Goal: Task Accomplishment & Management: Manage account settings

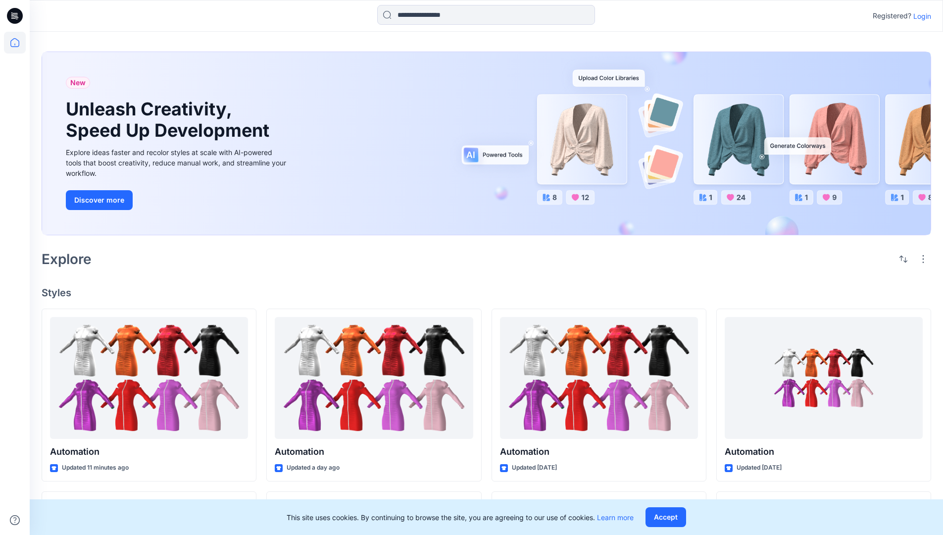
click at [920, 16] on p "Login" at bounding box center [922, 16] width 18 height 10
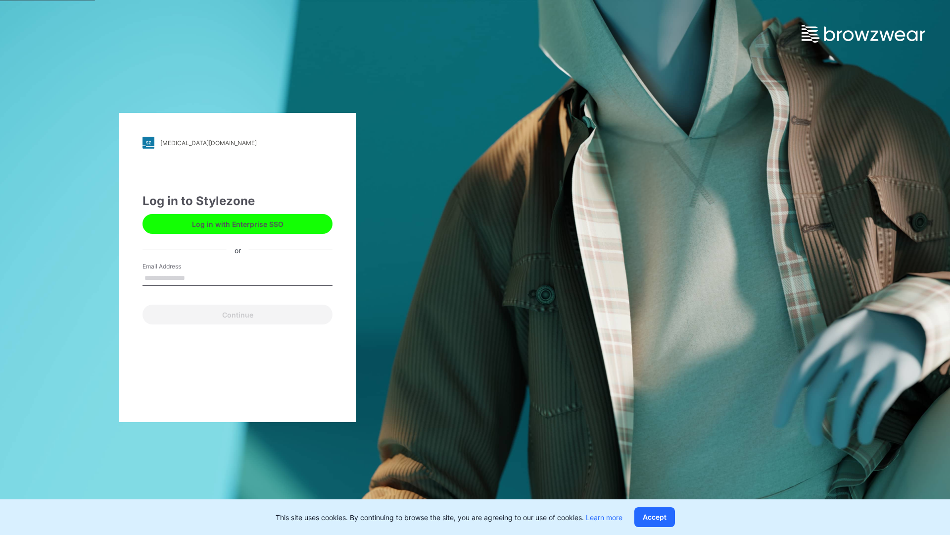
click at [195, 277] on input "Email Address" at bounding box center [238, 278] width 190 height 15
type input "**********"
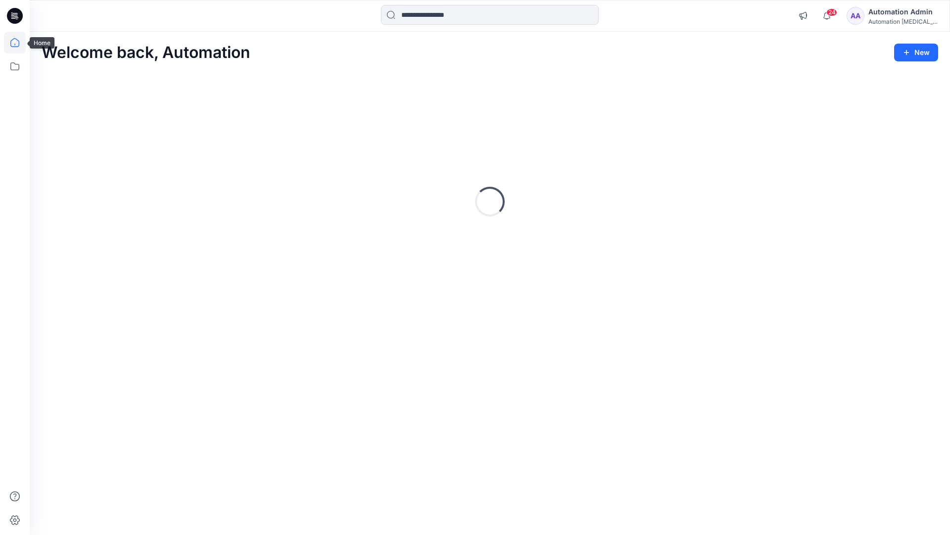
click at [19, 43] on icon at bounding box center [14, 42] width 9 height 9
click at [14, 64] on icon at bounding box center [15, 66] width 22 height 22
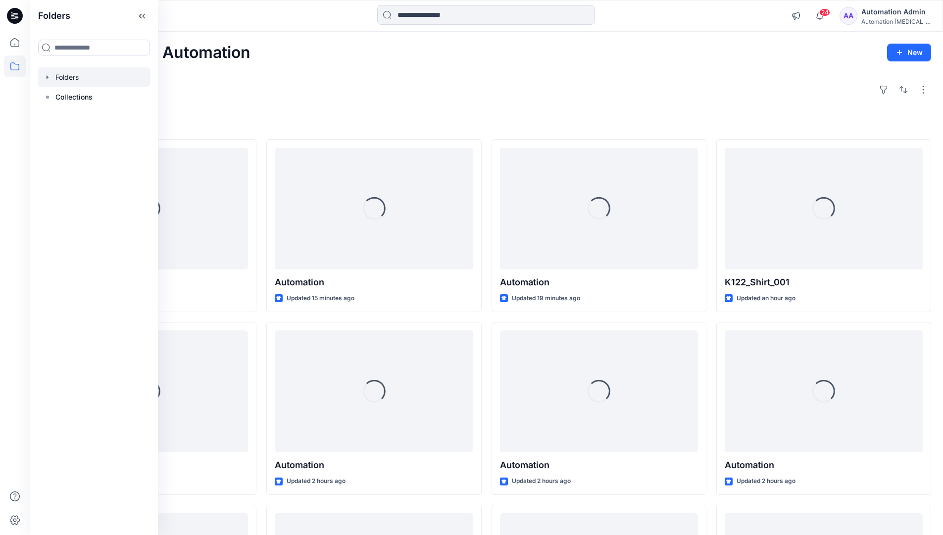
click at [66, 76] on div at bounding box center [94, 77] width 113 height 20
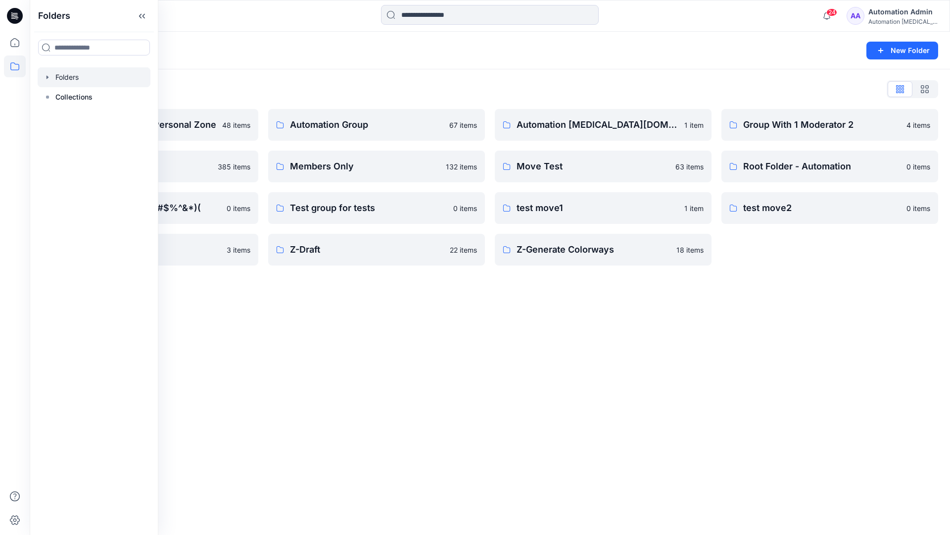
click at [476, 343] on div "Folders New Folder Folders List Automation Admin's Personal Zone 48 items membe…" at bounding box center [490, 283] width 921 height 503
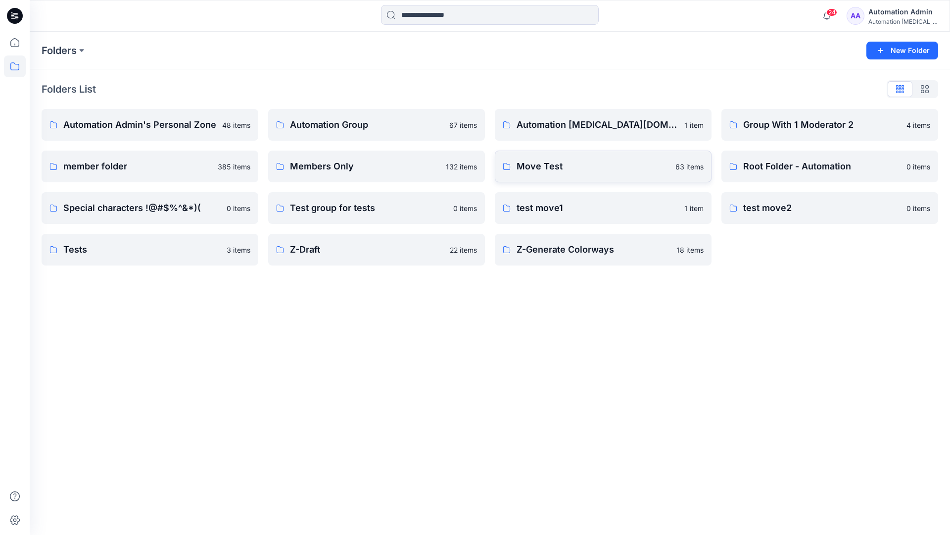
click at [552, 163] on p "Move Test" at bounding box center [593, 166] width 153 height 14
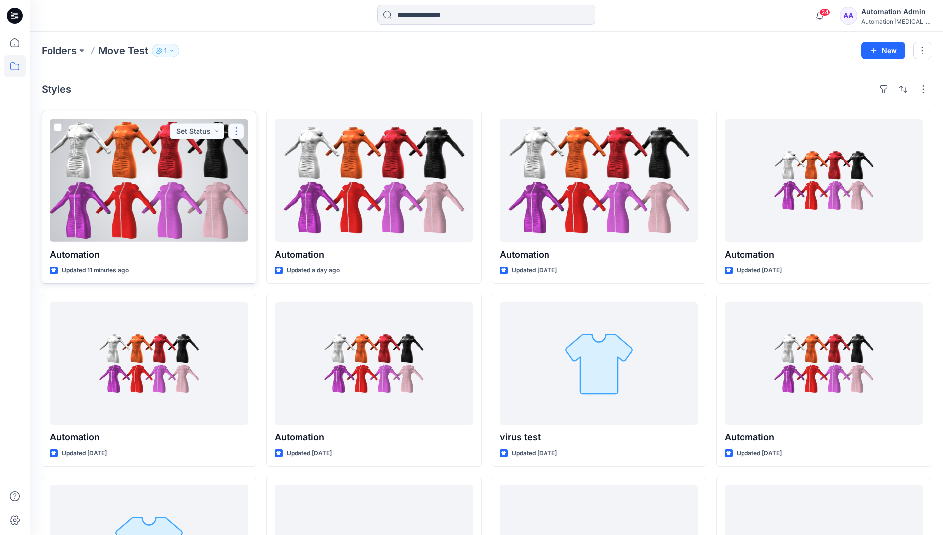
click at [232, 135] on button "button" at bounding box center [236, 131] width 16 height 16
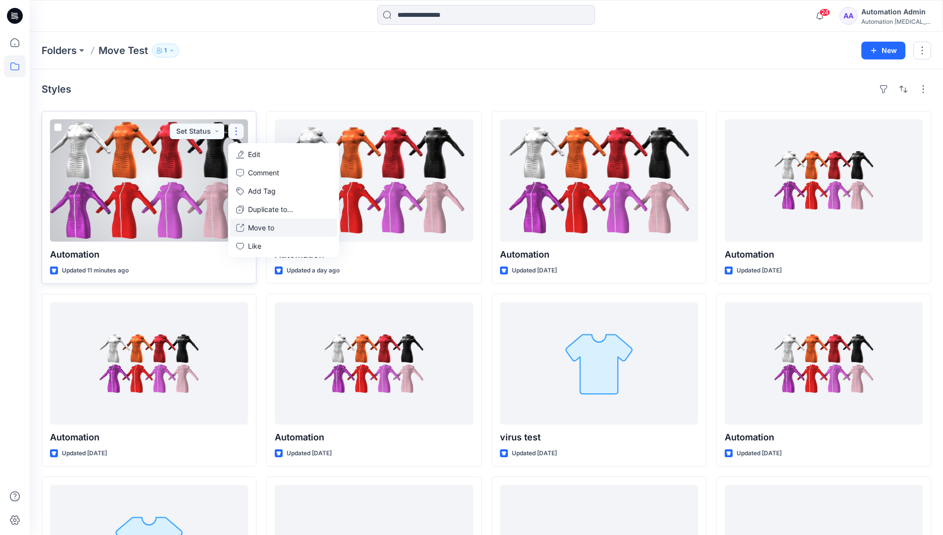
click at [265, 225] on p "Move to" at bounding box center [261, 227] width 26 height 10
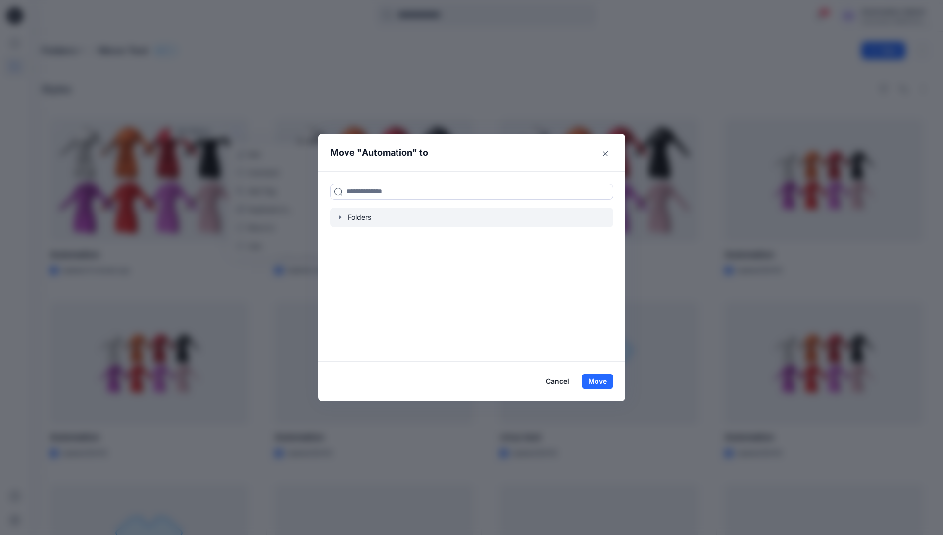
click at [341, 218] on icon "button" at bounding box center [340, 216] width 2 height 3
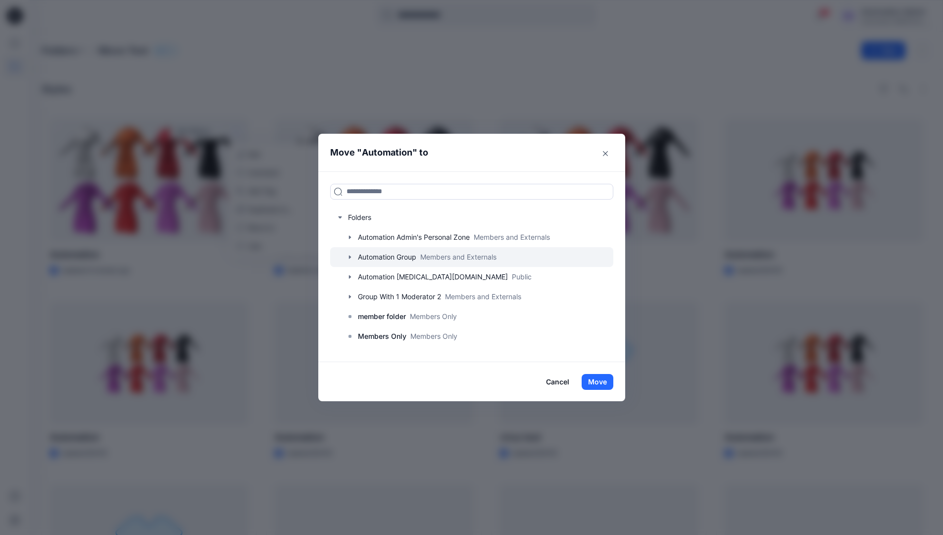
click at [372, 254] on div at bounding box center [471, 257] width 283 height 20
click at [603, 379] on button "Move" at bounding box center [598, 382] width 32 height 16
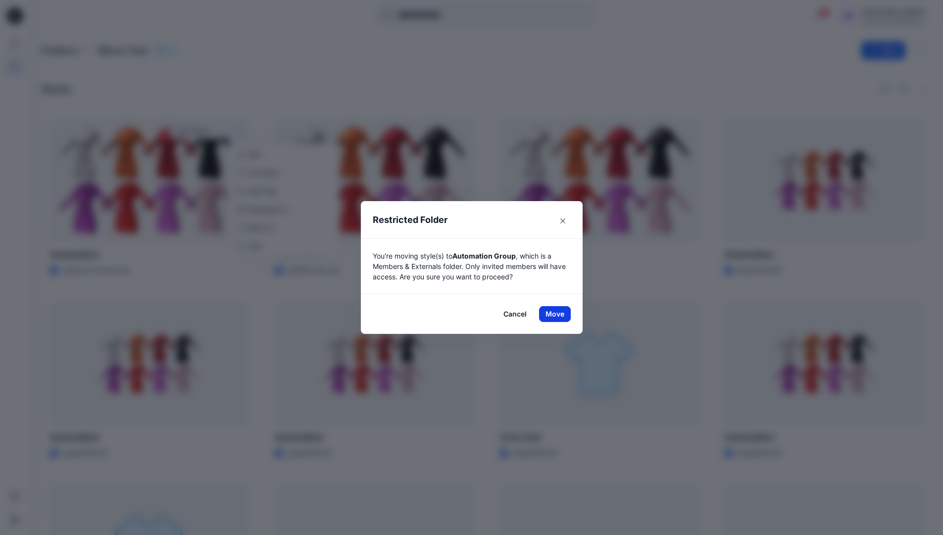
click at [558, 314] on button "Move" at bounding box center [555, 314] width 32 height 16
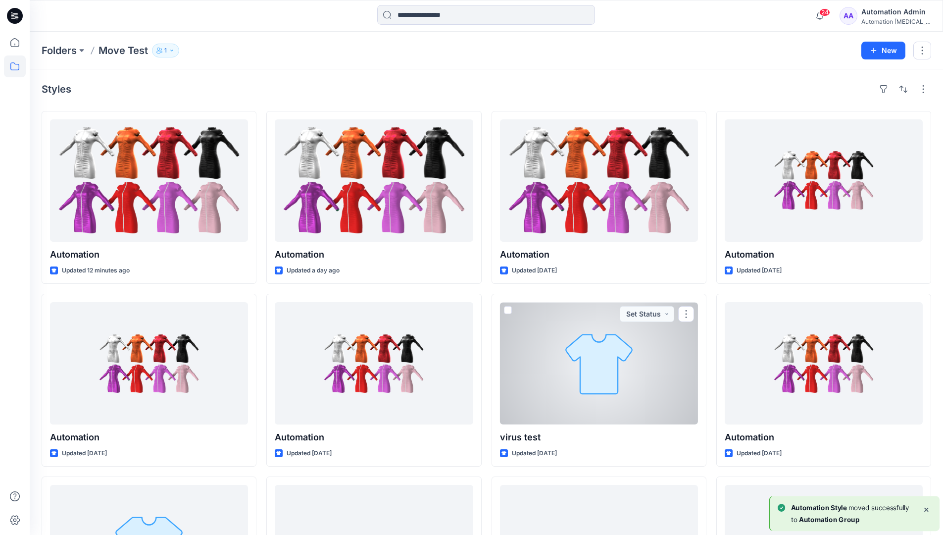
click at [890, 14] on div "Automation Admin" at bounding box center [895, 12] width 69 height 12
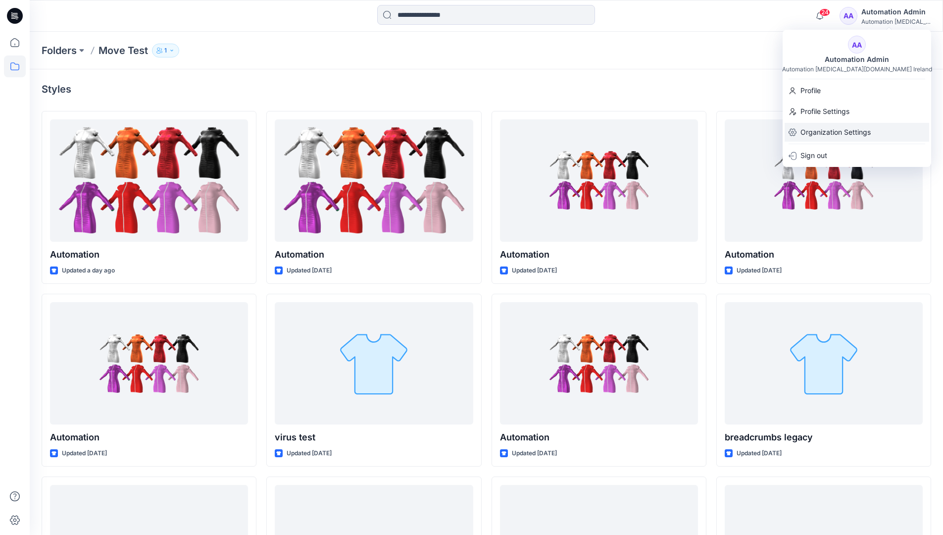
click at [844, 126] on p "Organization Settings" at bounding box center [835, 132] width 70 height 19
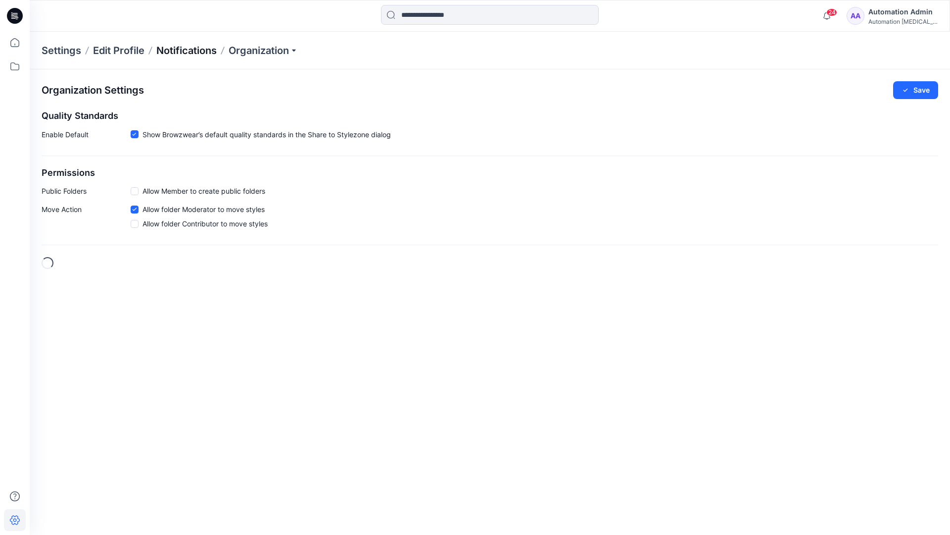
click at [181, 49] on p "Notifications" at bounding box center [186, 51] width 60 height 14
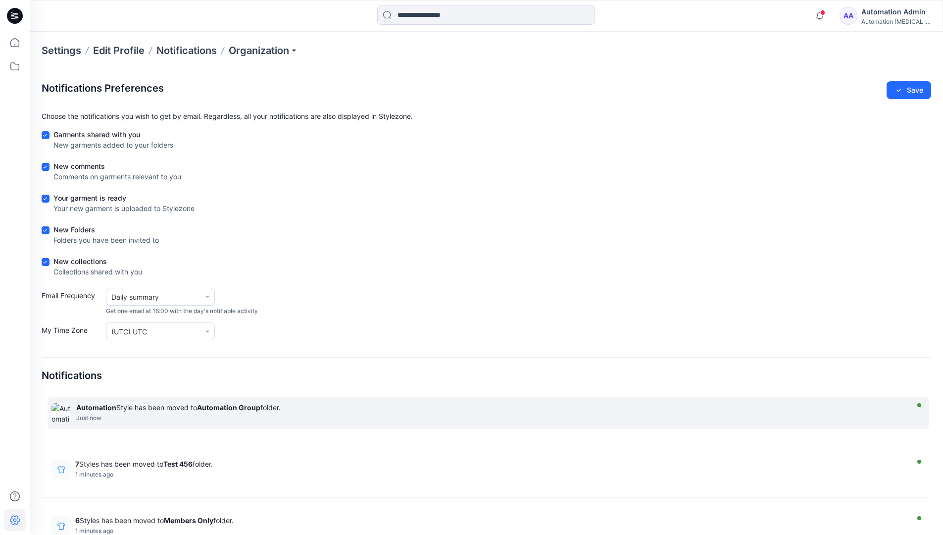
click at [228, 407] on strong "Automation Group" at bounding box center [228, 407] width 63 height 8
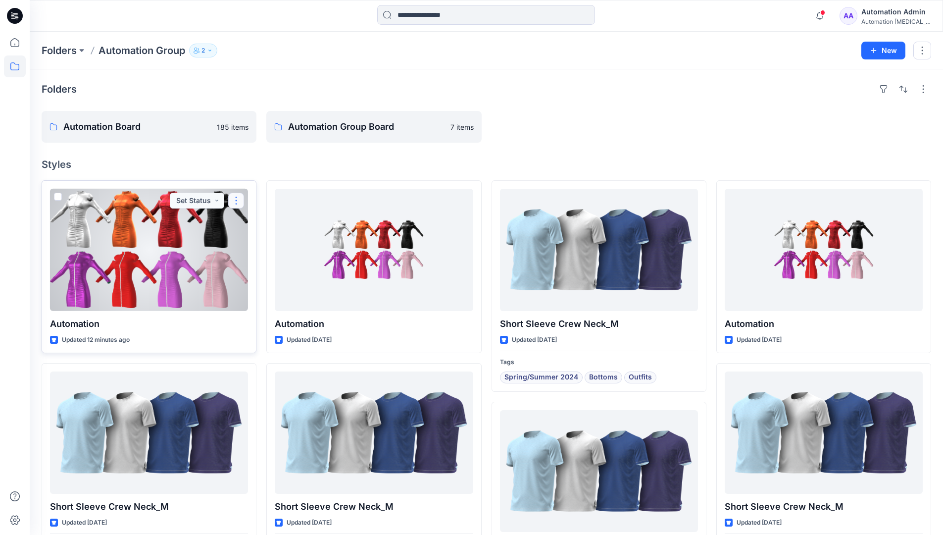
click at [239, 201] on button "button" at bounding box center [236, 201] width 16 height 16
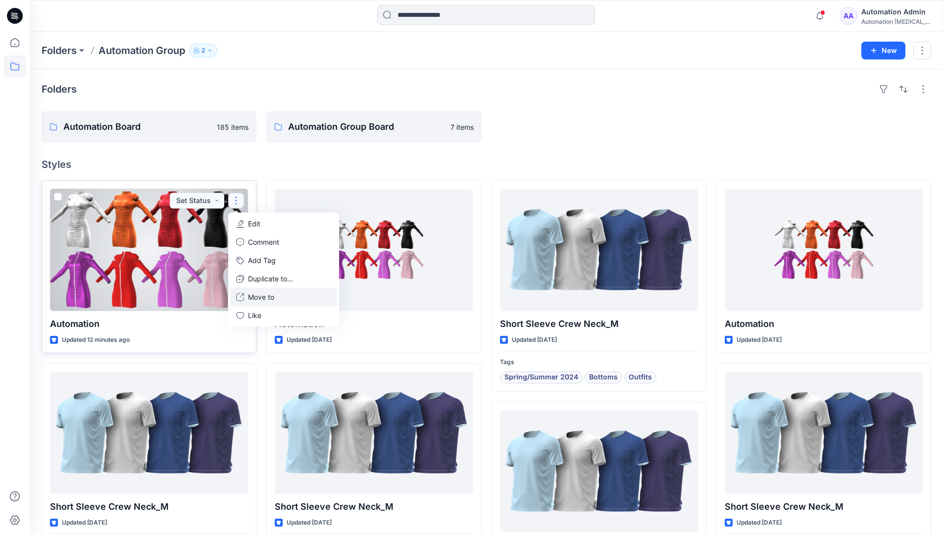
click at [253, 296] on p "Move to" at bounding box center [261, 297] width 26 height 10
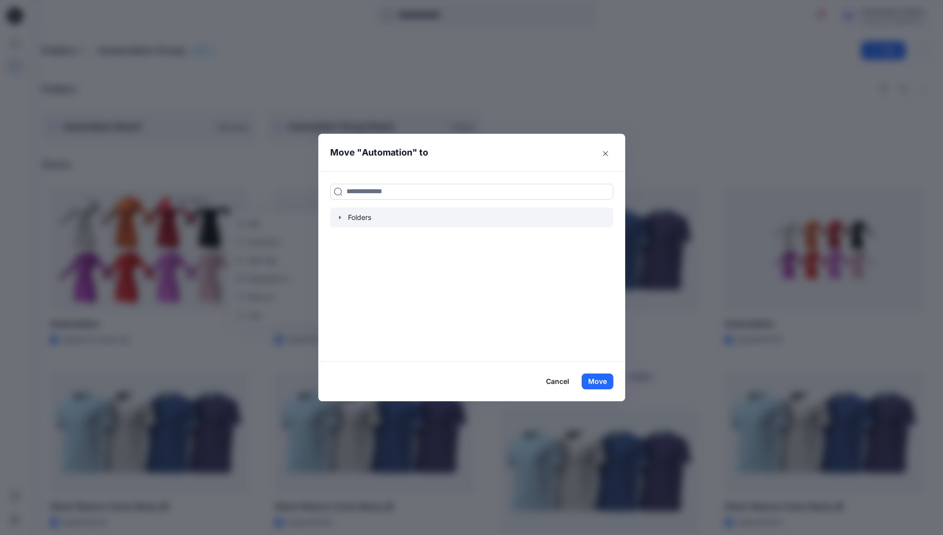
click at [344, 218] on icon "button" at bounding box center [340, 217] width 8 height 8
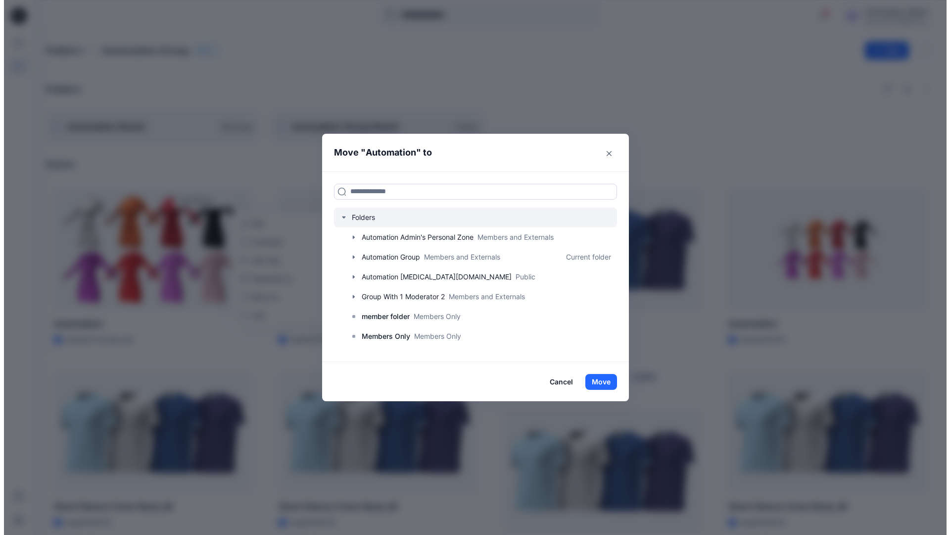
scroll to position [78, 0]
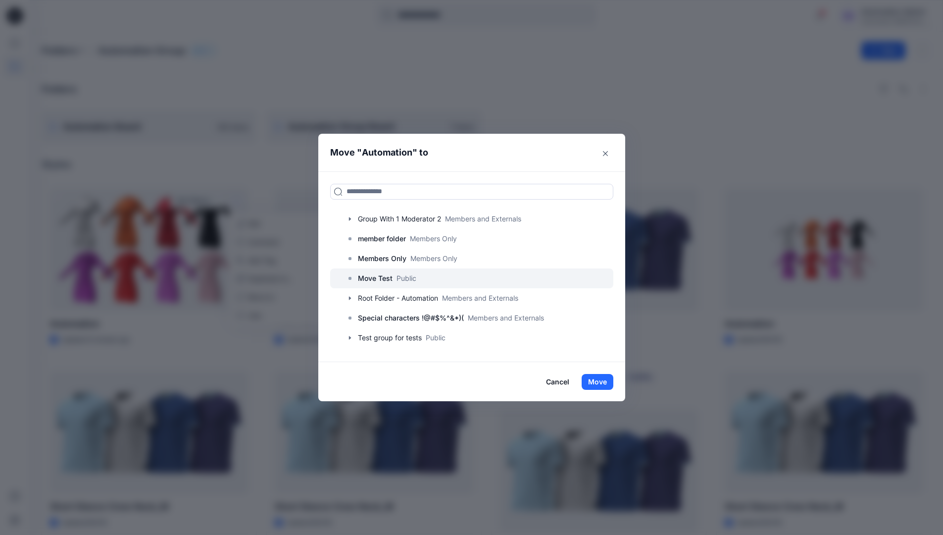
click at [387, 273] on p "Move Test" at bounding box center [375, 278] width 35 height 12
click at [606, 377] on button "Move" at bounding box center [598, 382] width 32 height 16
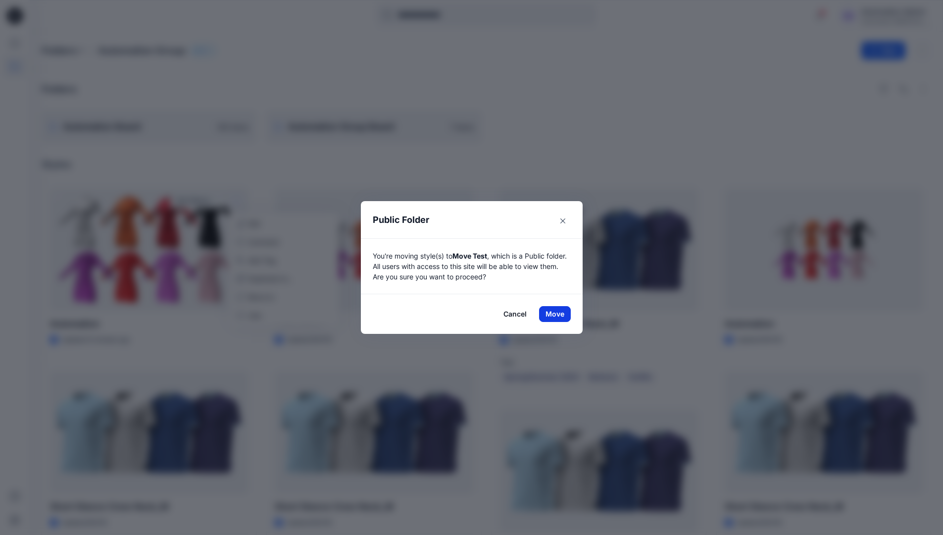
click at [558, 314] on button "Move" at bounding box center [555, 314] width 32 height 16
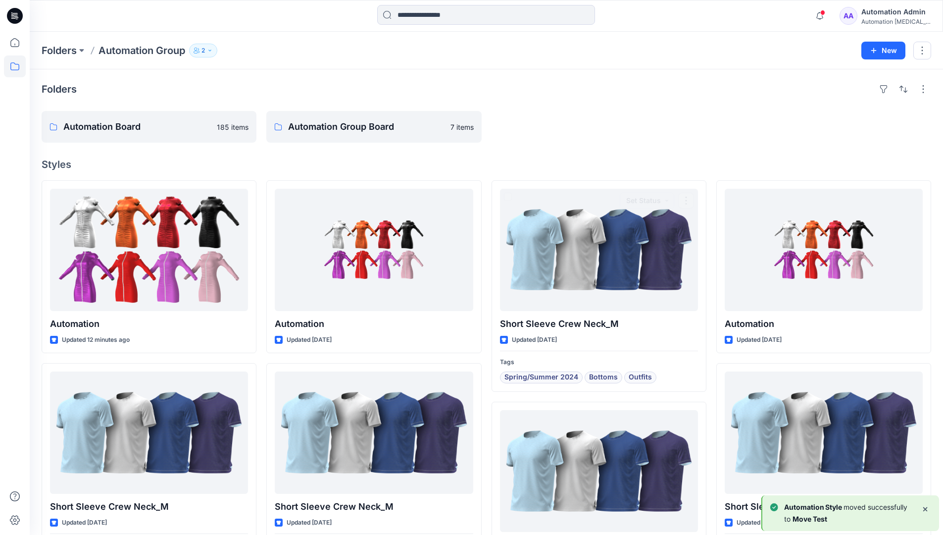
click at [883, 15] on div "Automation Admin" at bounding box center [895, 12] width 69 height 12
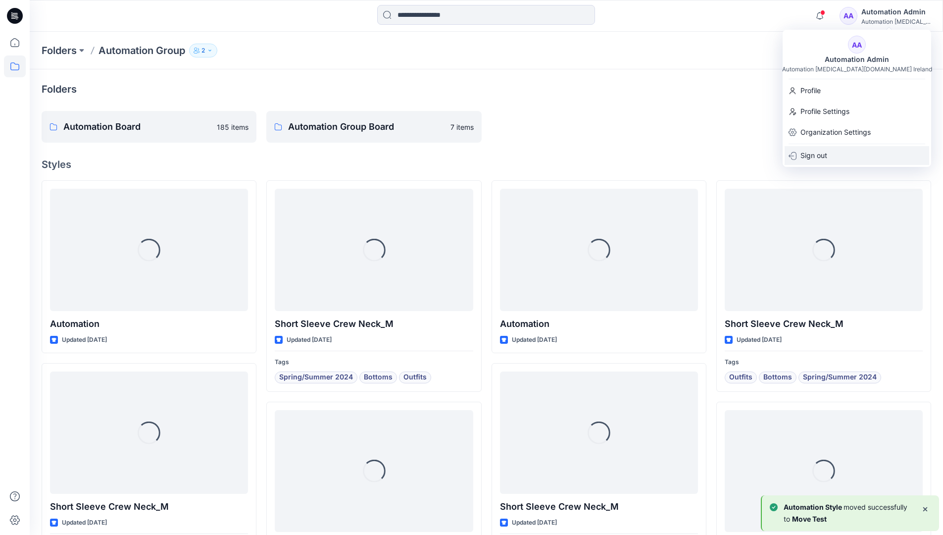
click at [835, 151] on div "Sign out" at bounding box center [856, 155] width 145 height 19
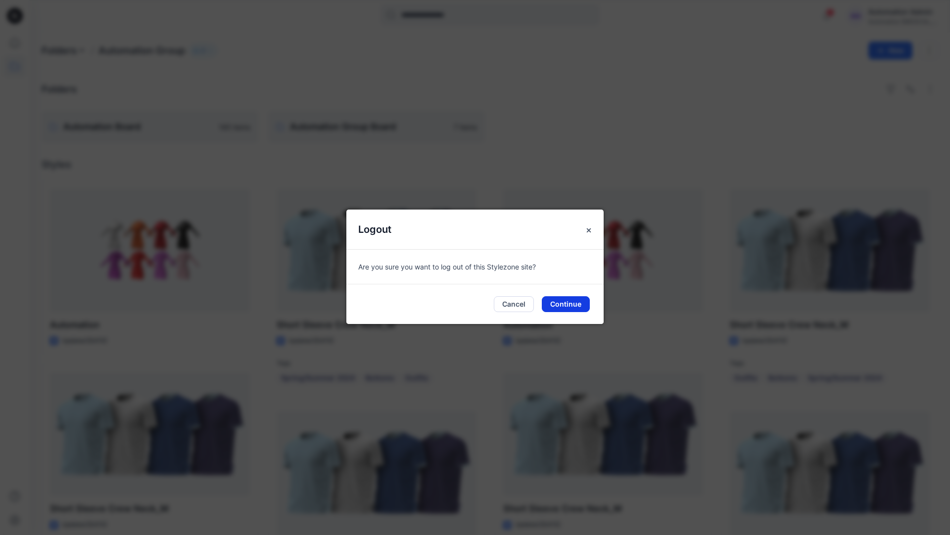
click at [561, 301] on button "Continue" at bounding box center [566, 304] width 48 height 16
